Goal: Find specific page/section

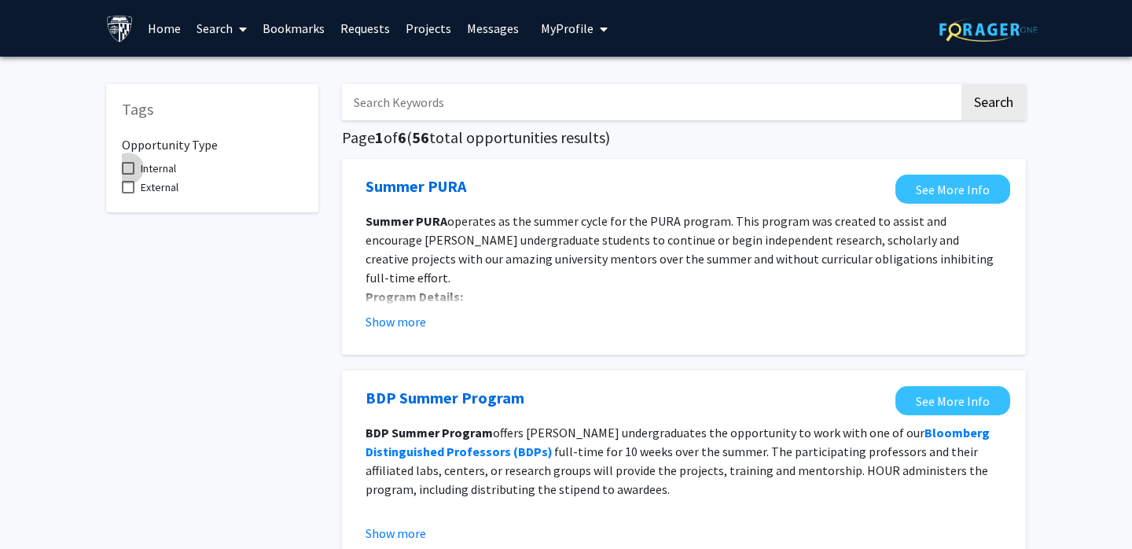
click at [125, 164] on span at bounding box center [128, 168] width 13 height 13
click at [127, 175] on input "Internal" at bounding box center [127, 175] width 1 height 1
click at [126, 167] on span at bounding box center [128, 168] width 13 height 13
click at [127, 175] on input "Internal" at bounding box center [127, 175] width 1 height 1
checkbox input "false"
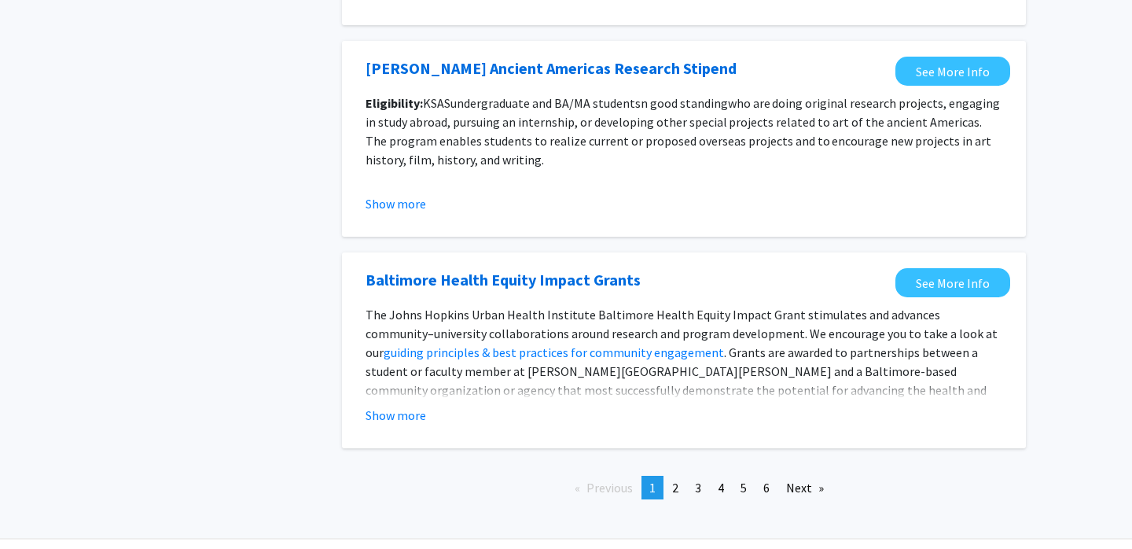
scroll to position [1811, 0]
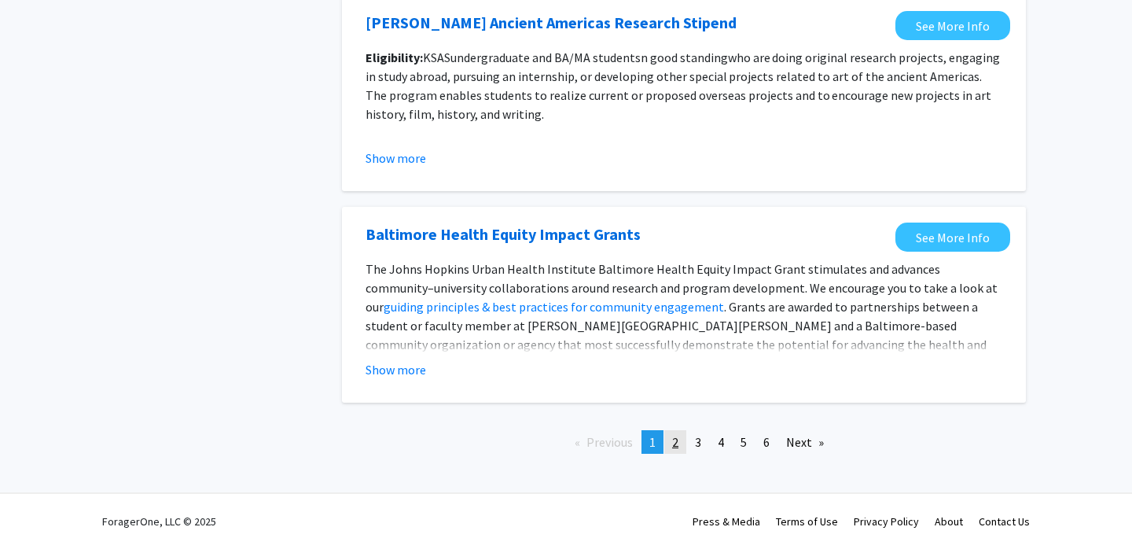
click at [679, 437] on span "2" at bounding box center [675, 442] width 6 height 16
